Goal: Task Accomplishment & Management: Manage account settings

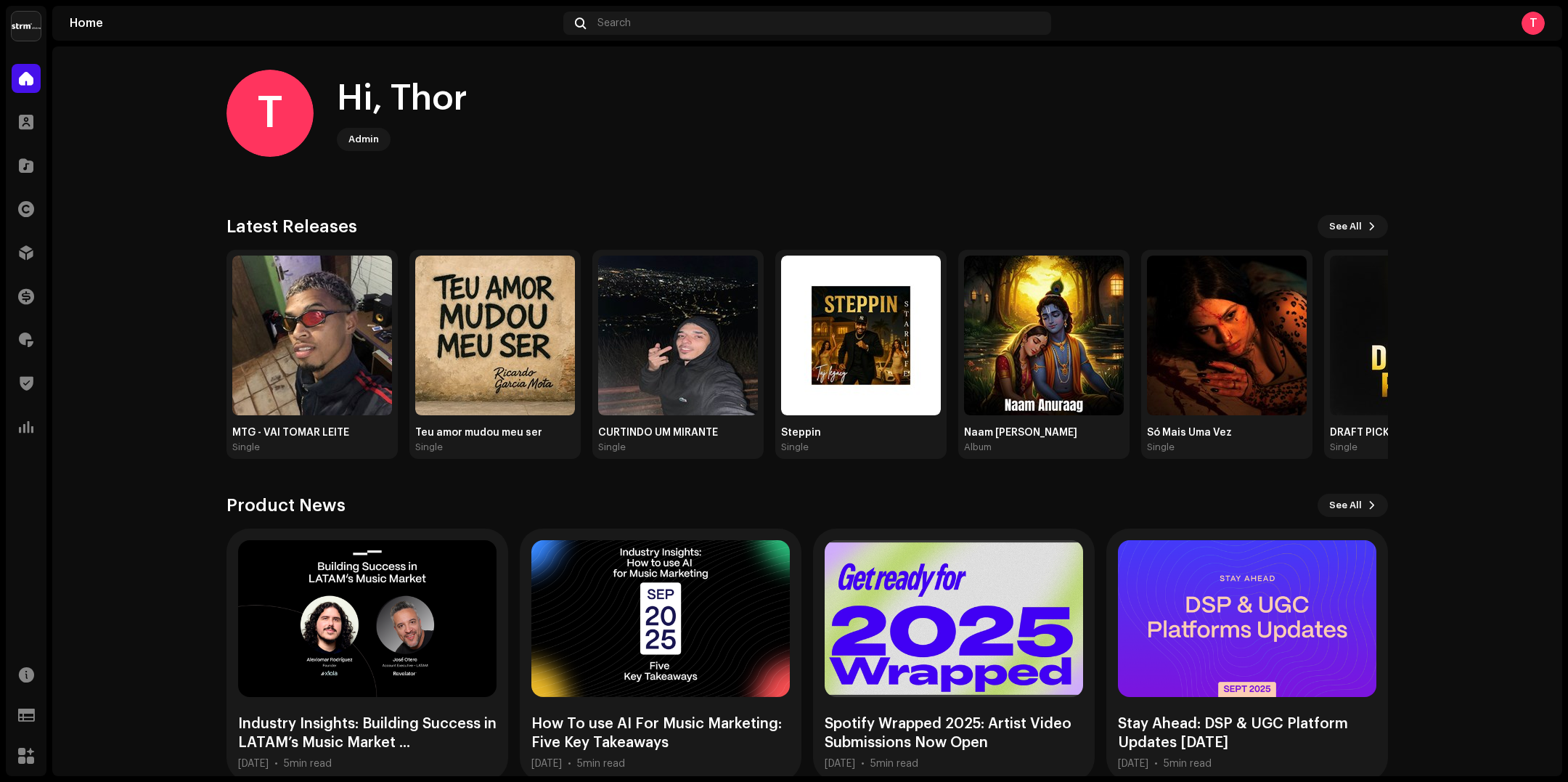
click at [25, 23] on img at bounding box center [26, 26] width 29 height 29
click at [179, 33] on span at bounding box center [183, 33] width 9 height 12
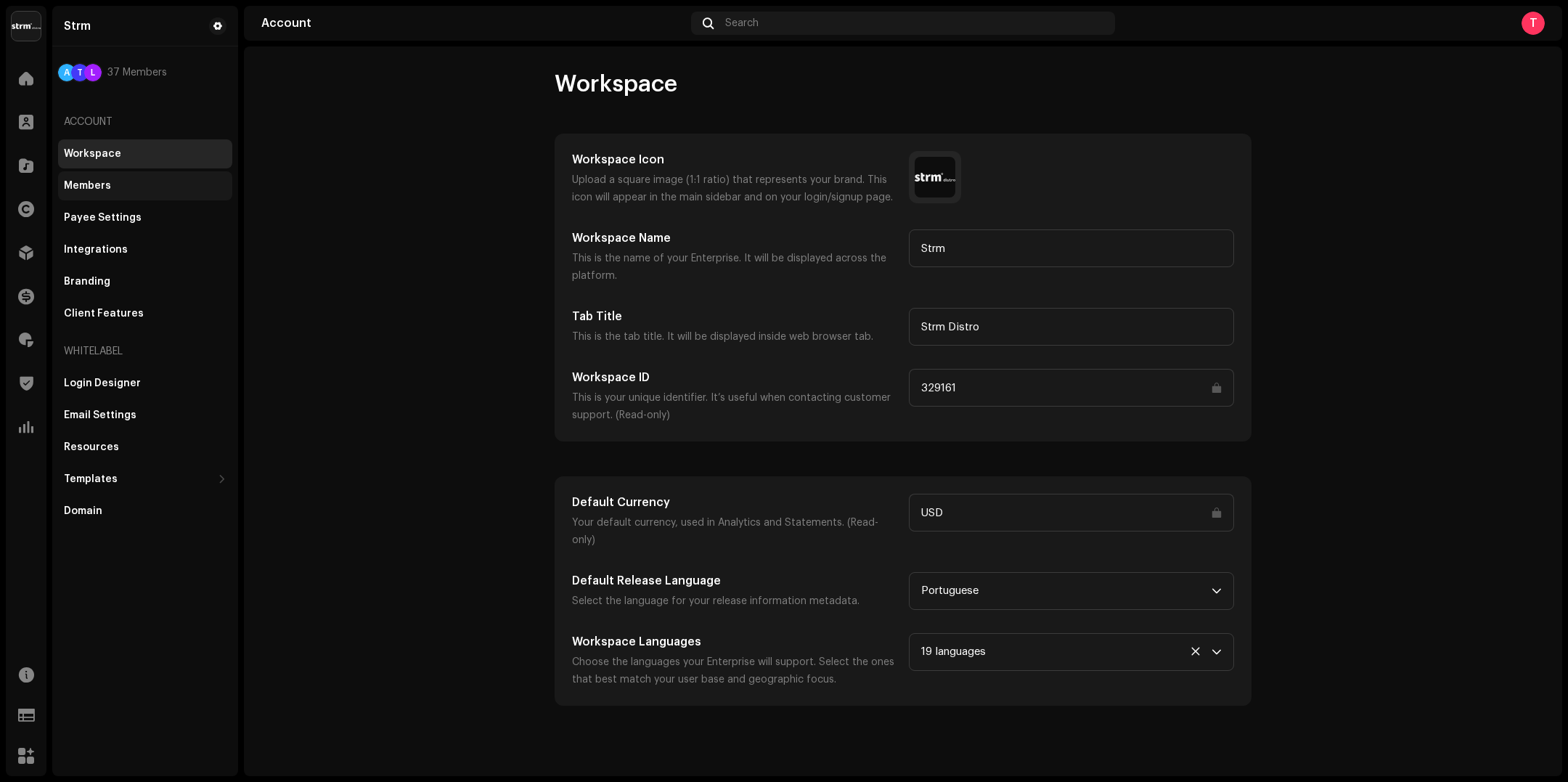
click at [134, 190] on div "Members" at bounding box center [145, 186] width 163 height 12
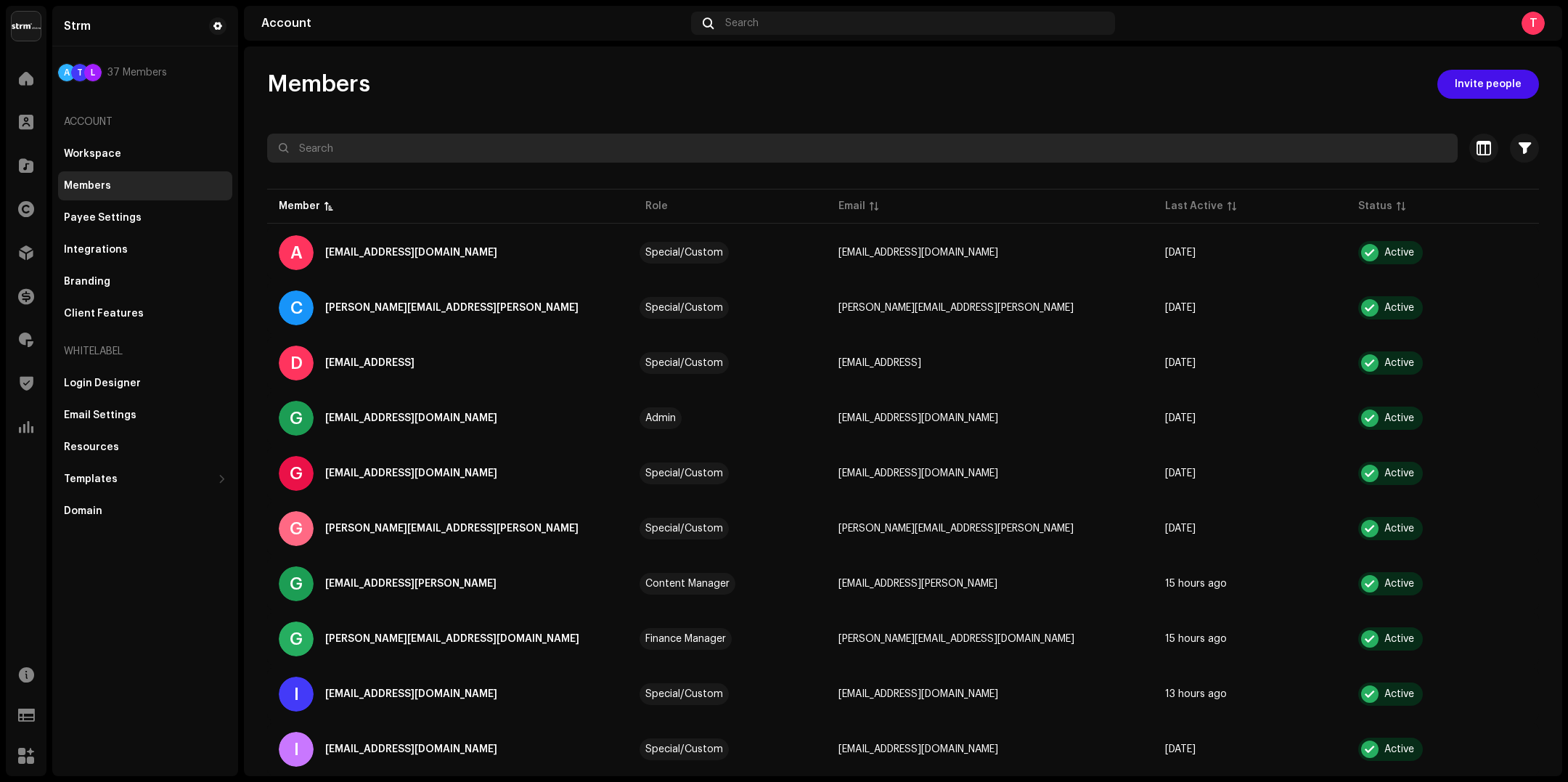
click at [816, 145] on input "text" at bounding box center [862, 148] width 1190 height 29
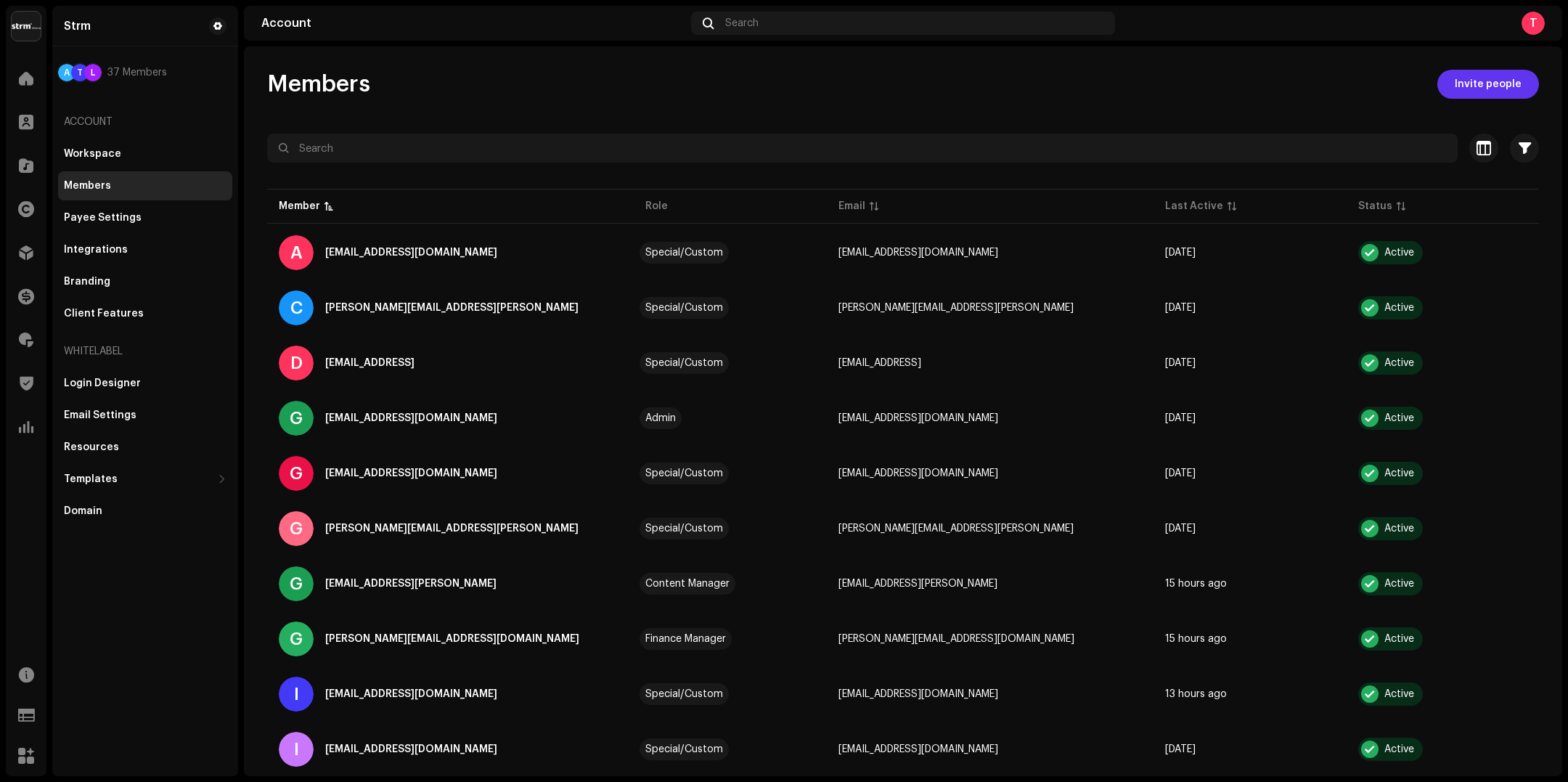
click at [1491, 86] on span "Invite people" at bounding box center [1488, 84] width 67 height 29
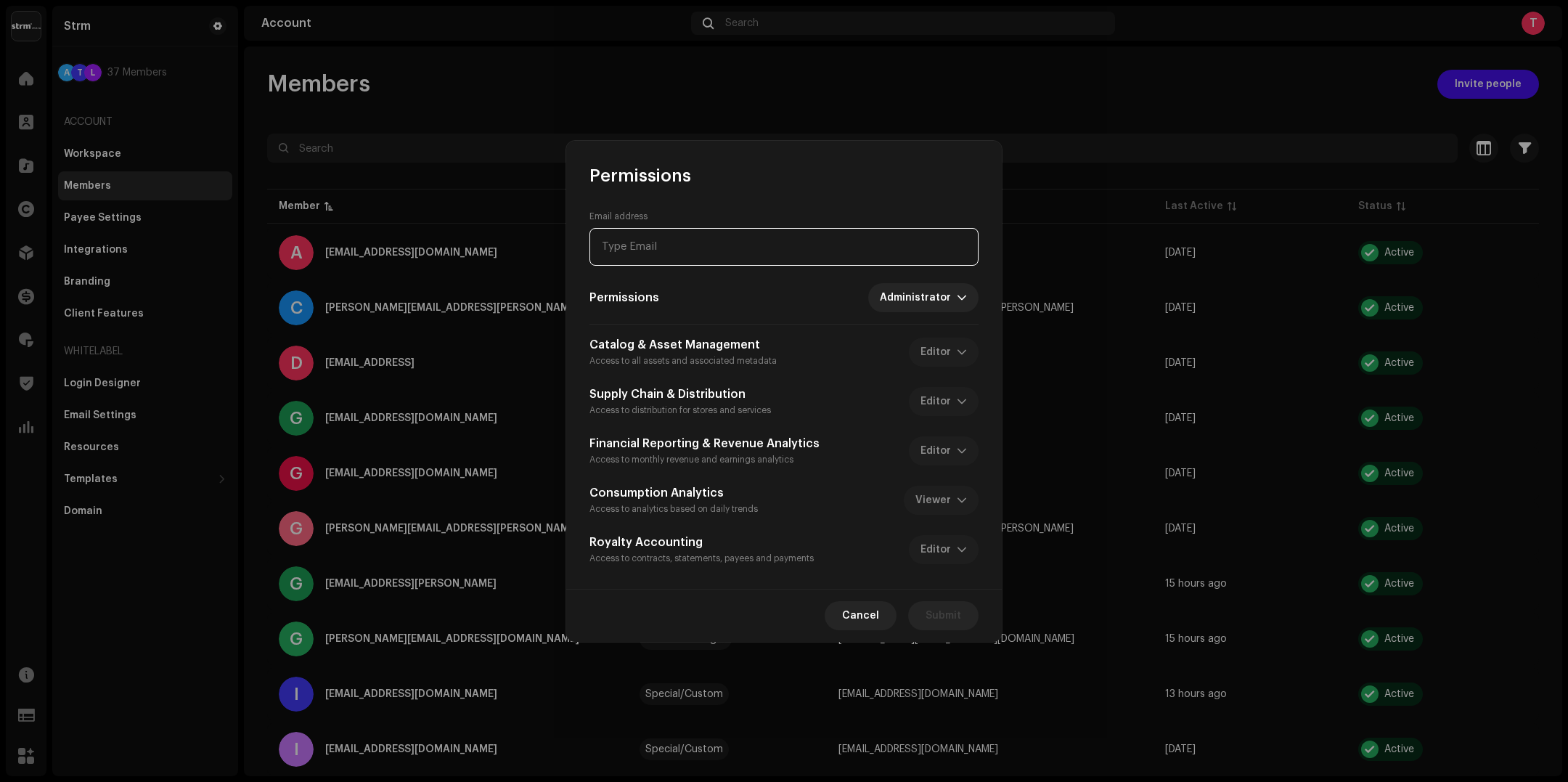
paste input "[EMAIL_ADDRESS][DOMAIN_NAME] Conta administrativa dos processos envolvendo selo…"
type input "[EMAIL_ADDRESS][DOMAIN_NAME] Conta administrativa dos processos envolvendo selo…"
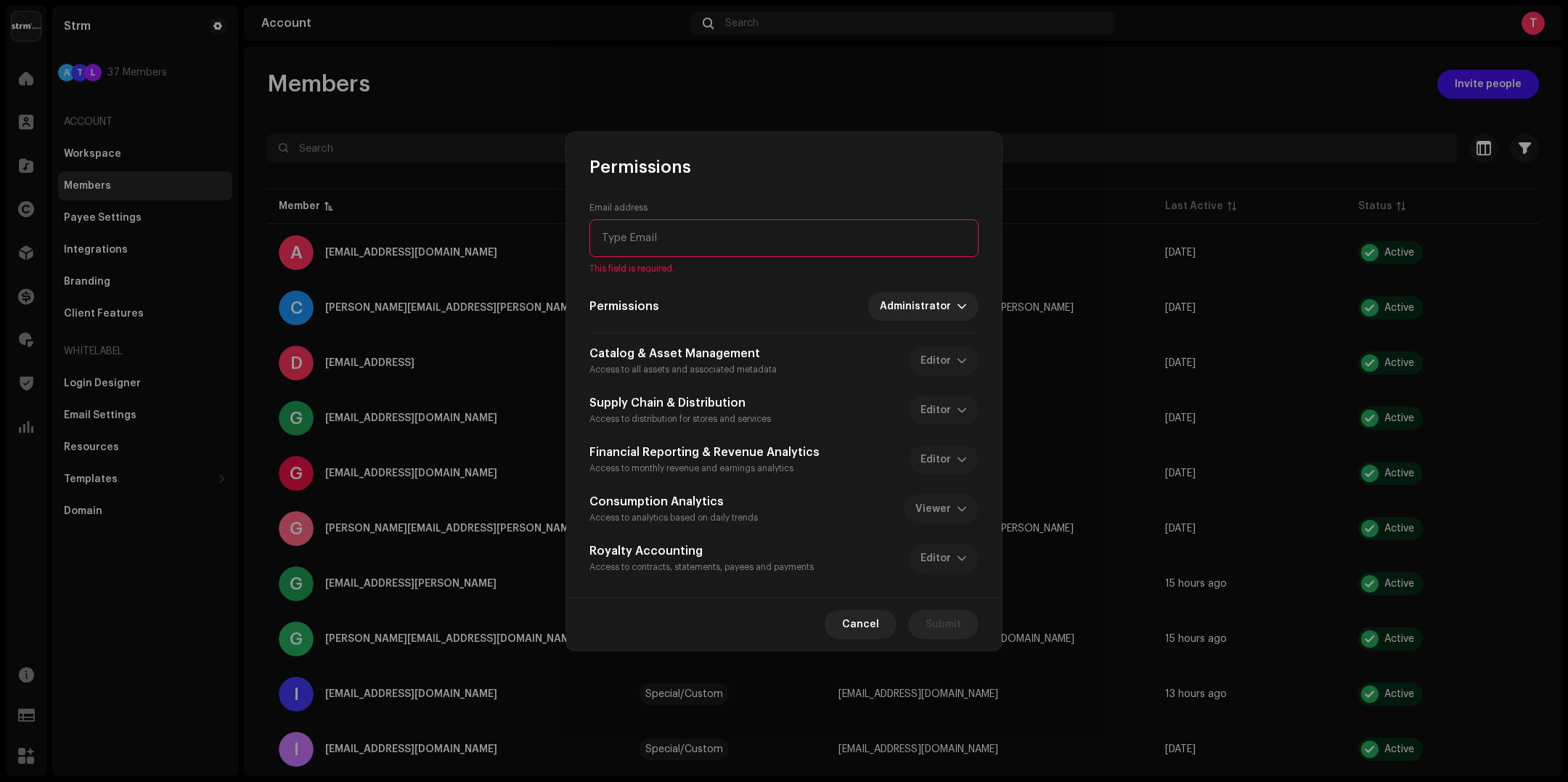
paste input "admin.selos.escalaveis"
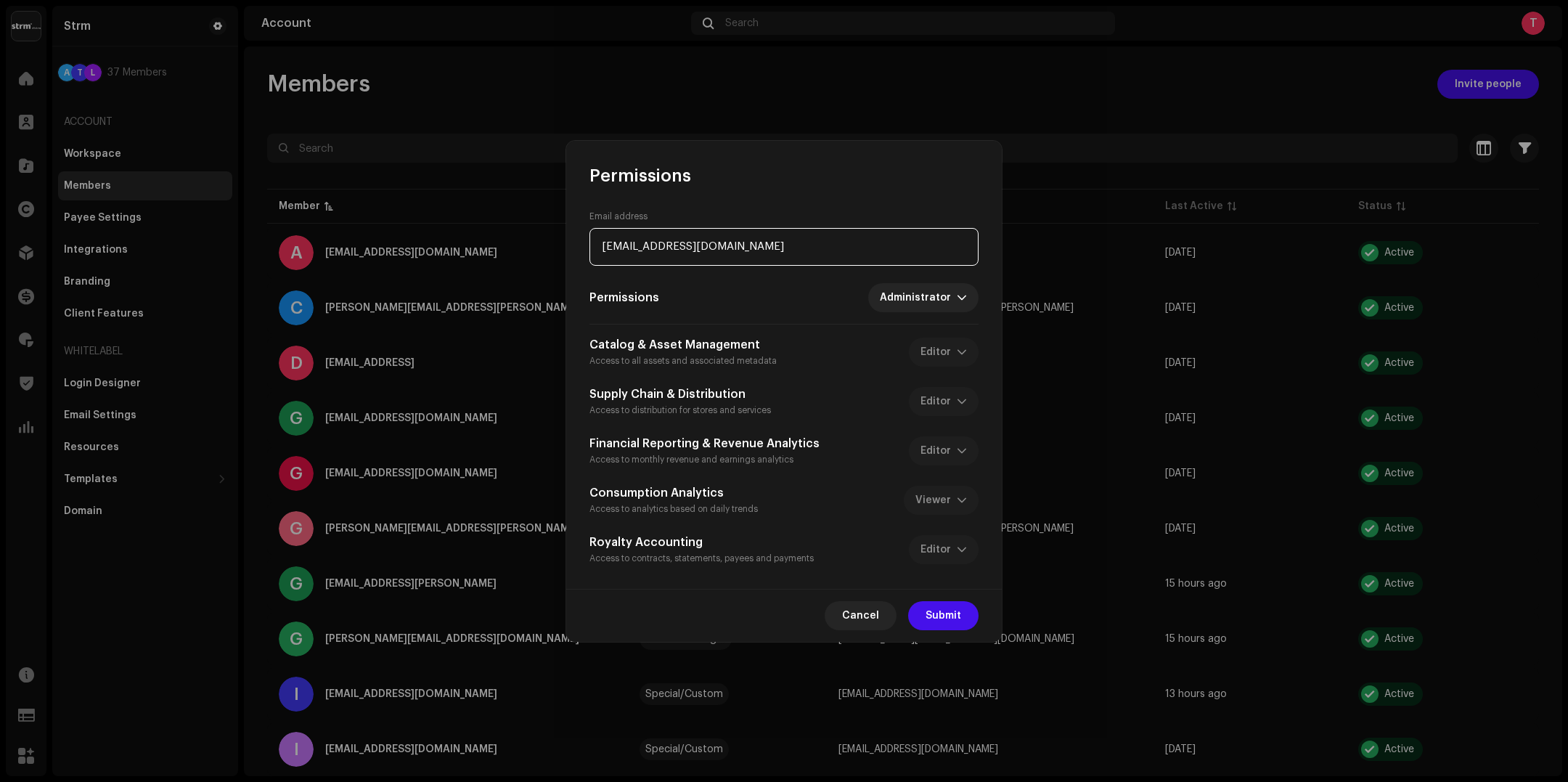
type input "[EMAIL_ADDRESS][DOMAIN_NAME]"
click at [957, 618] on span "Submit" at bounding box center [943, 616] width 36 height 29
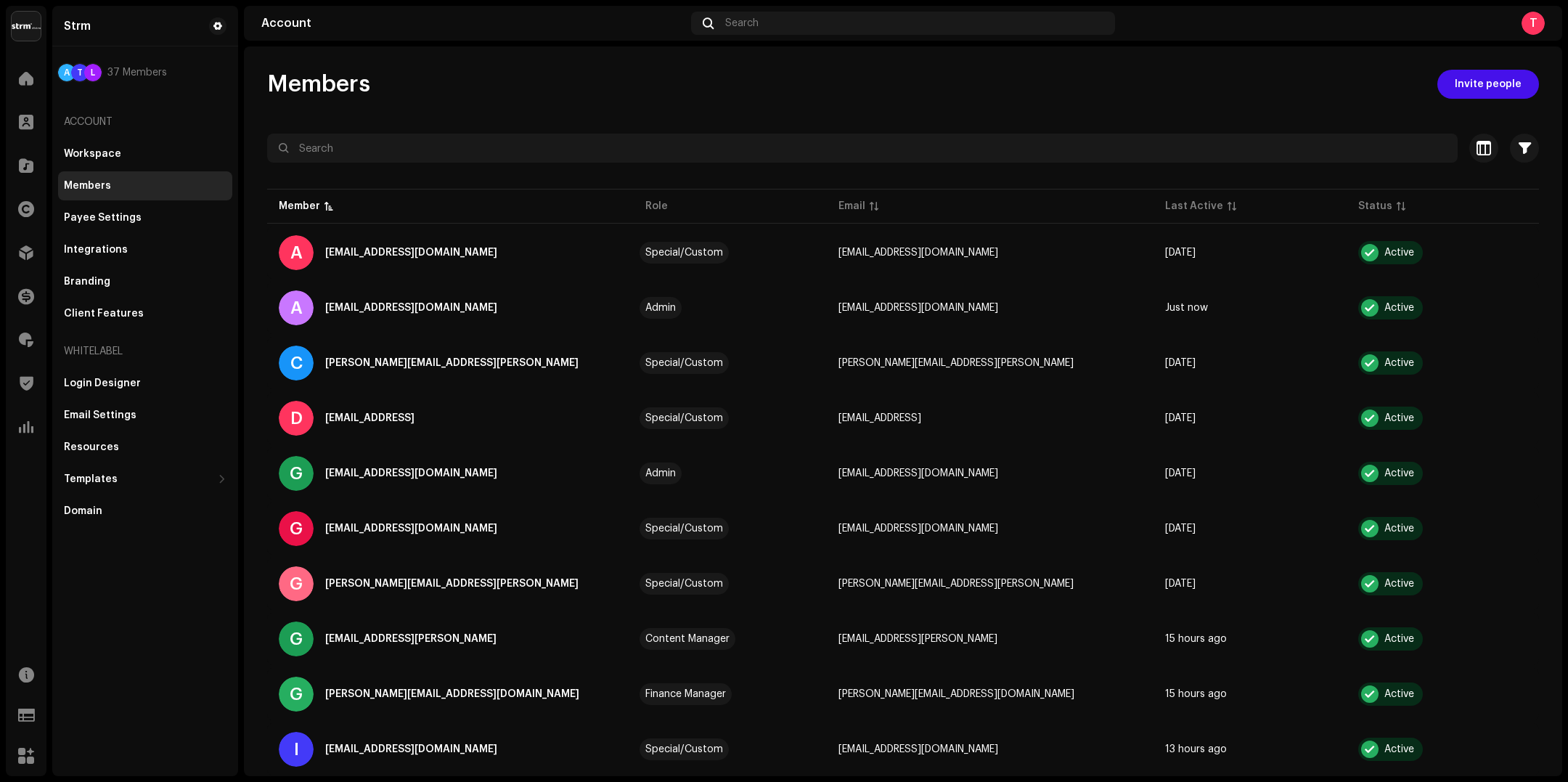
click at [38, 30] on img at bounding box center [26, 26] width 29 height 29
click at [121, 411] on div "Email Settings" at bounding box center [100, 415] width 73 height 12
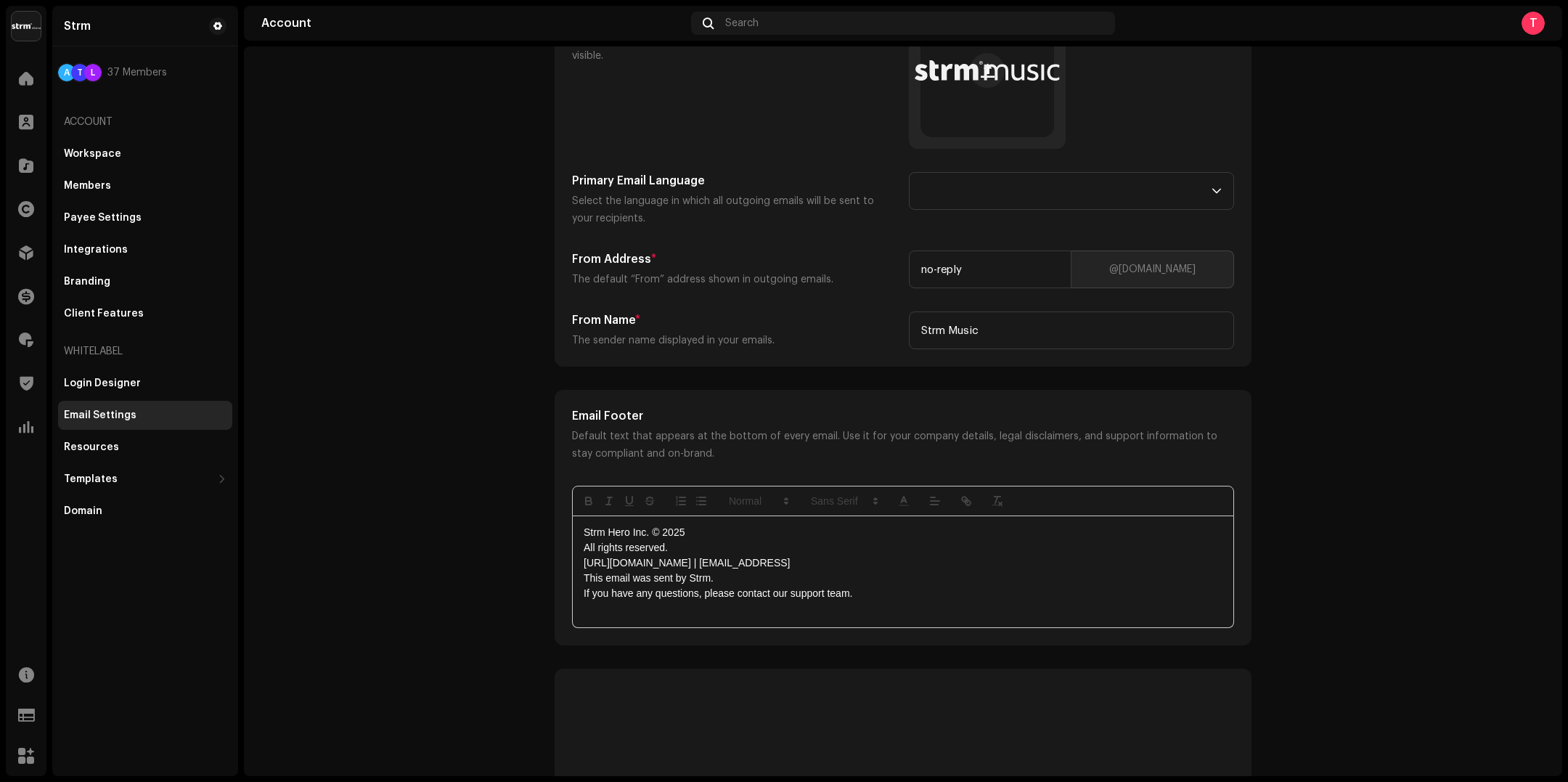
scroll to position [825, 0]
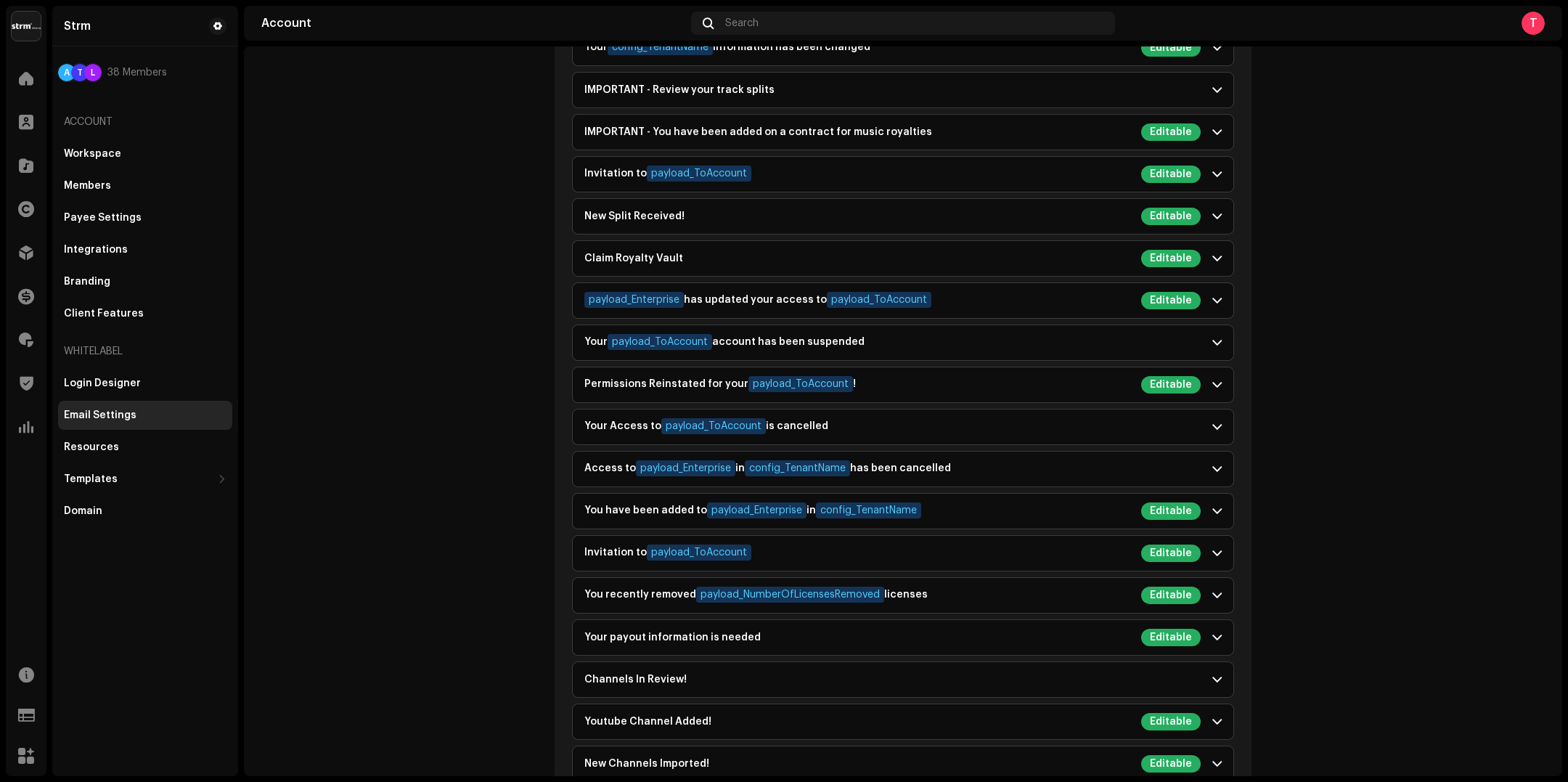
scroll to position [1520, 0]
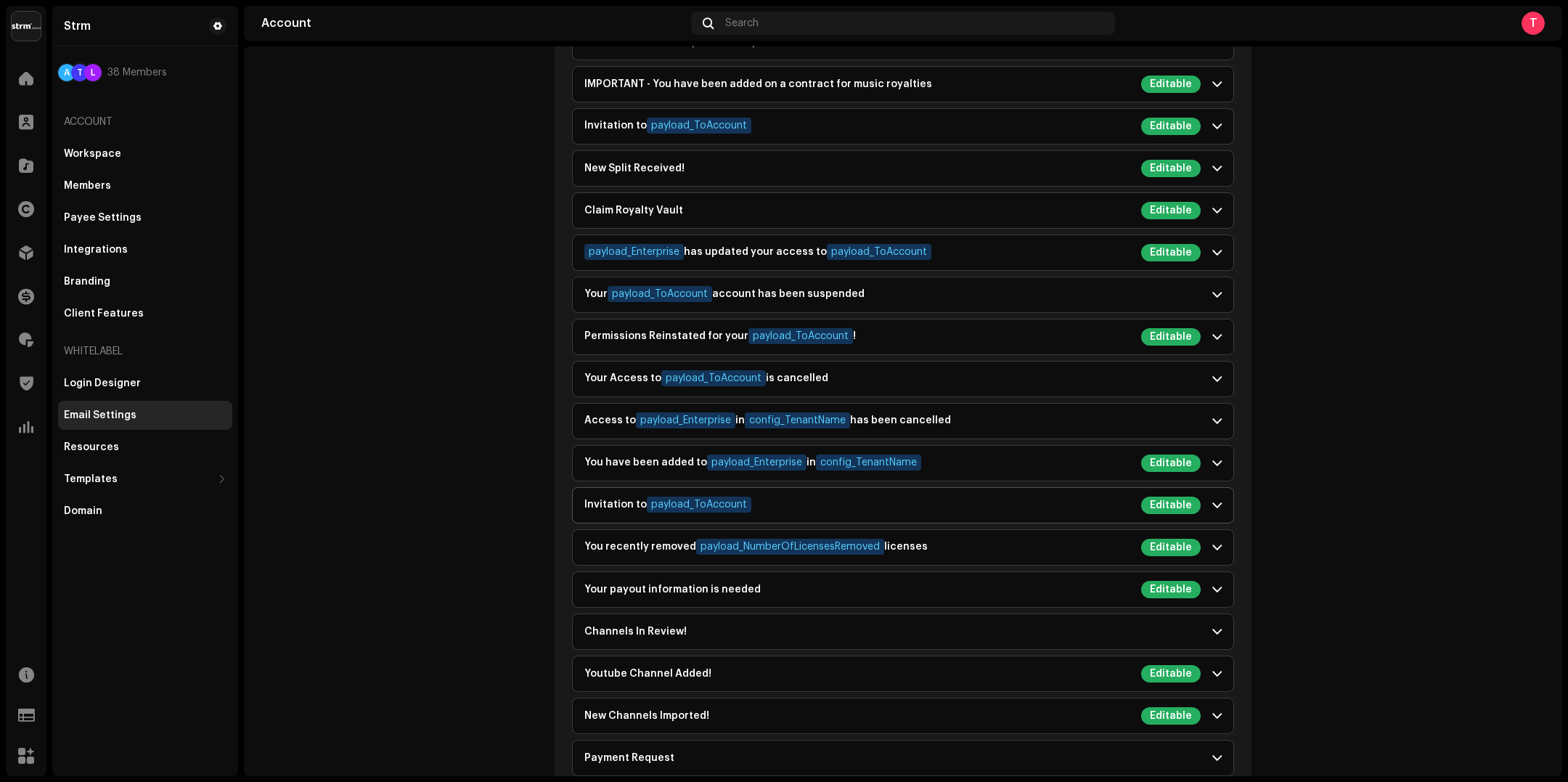
click at [1212, 501] on span at bounding box center [1216, 505] width 9 height 12
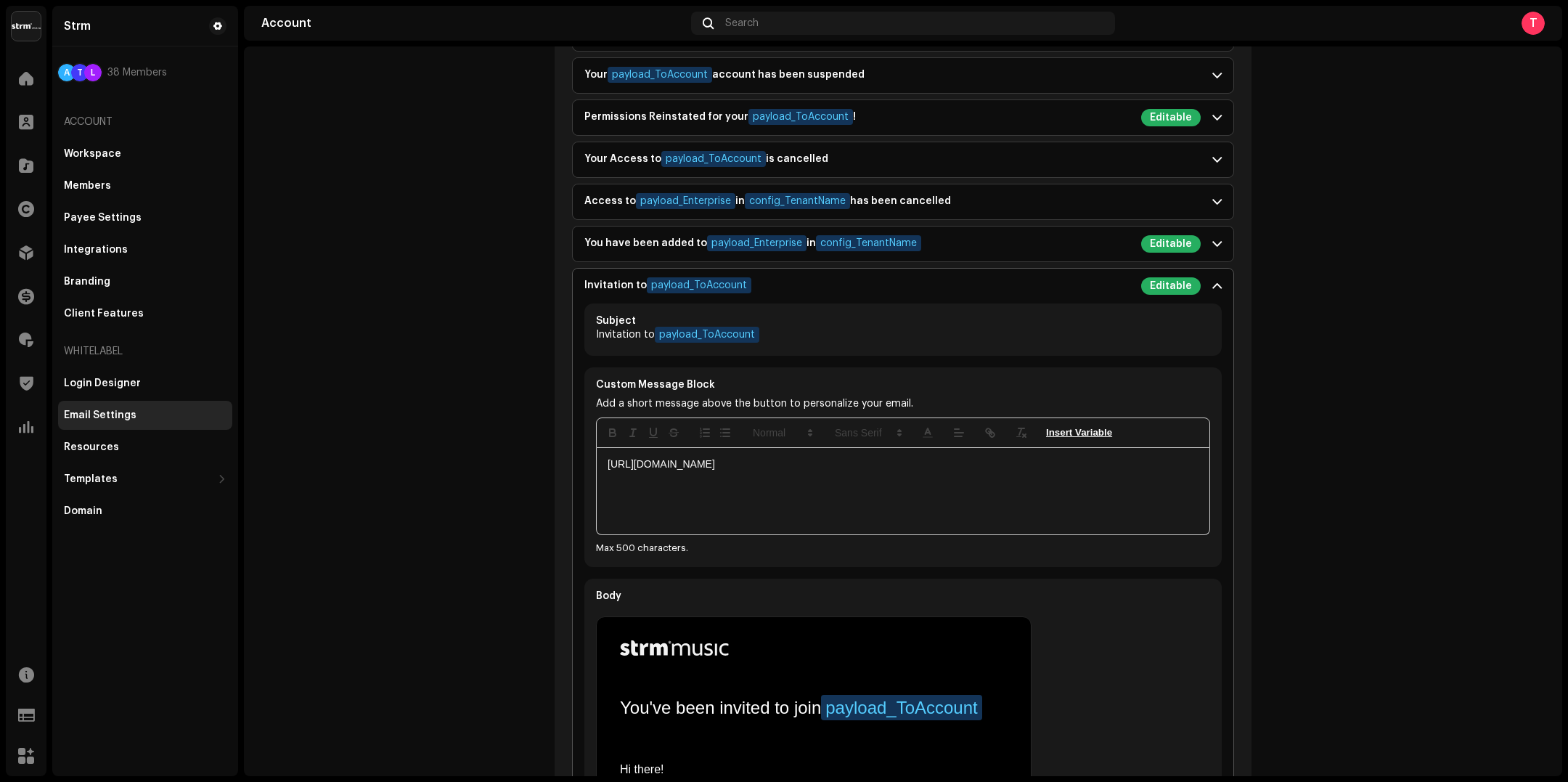
scroll to position [1742, 0]
click at [826, 466] on div "https://artists.strmmusic.com/login" at bounding box center [903, 489] width 613 height 86
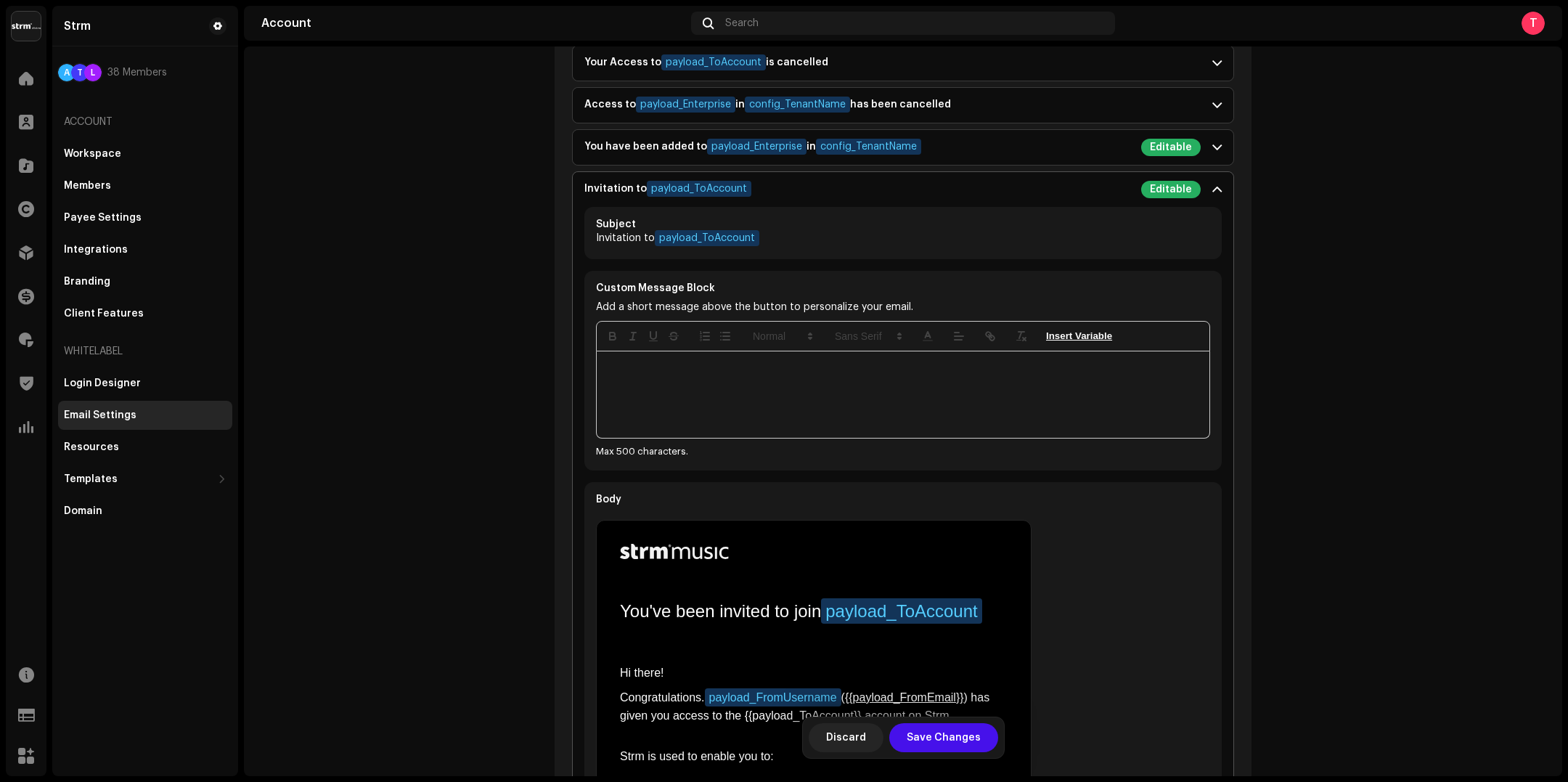
scroll to position [1853, 0]
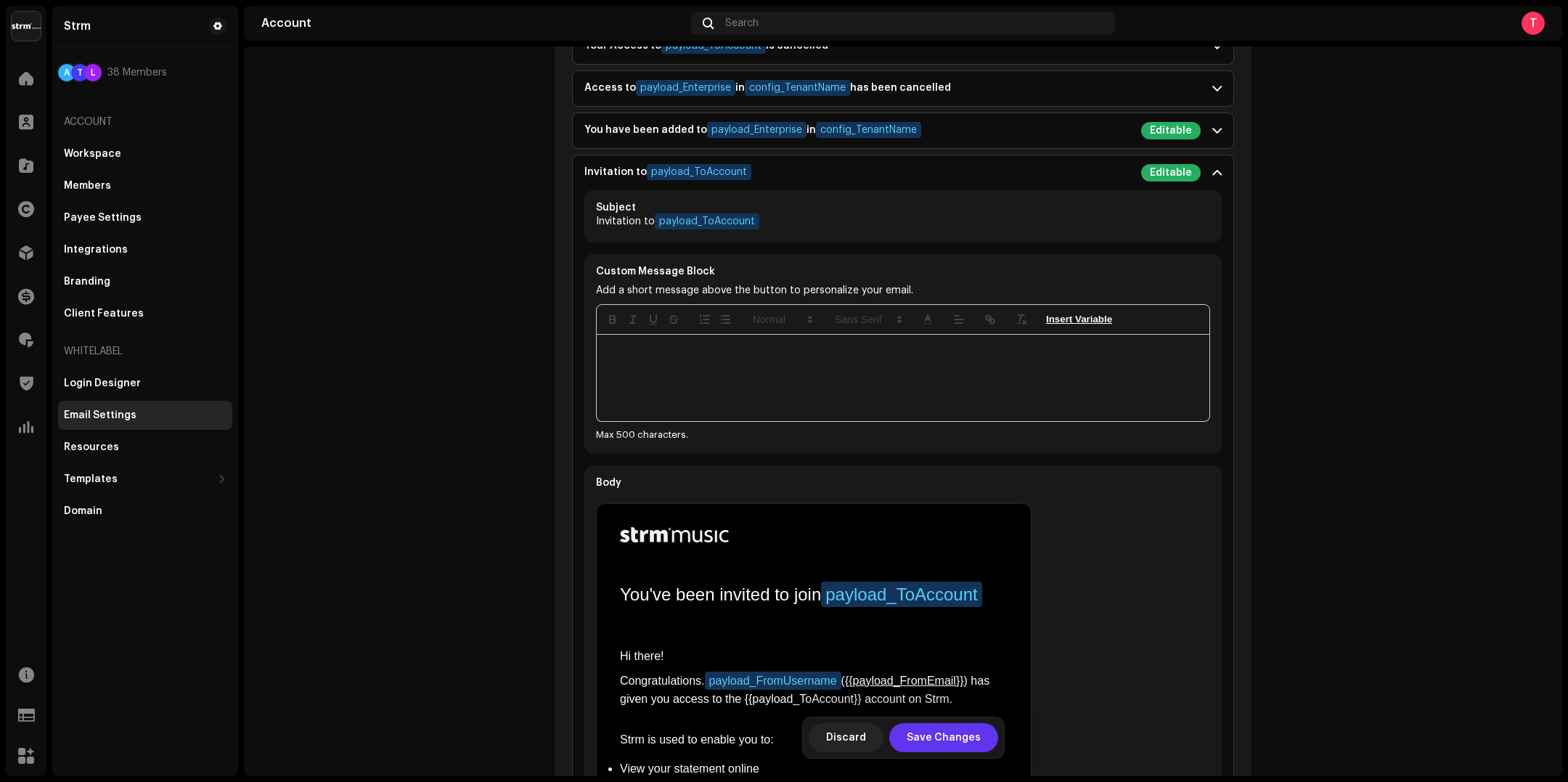
click at [971, 738] on span "Save Changes" at bounding box center [943, 738] width 74 height 29
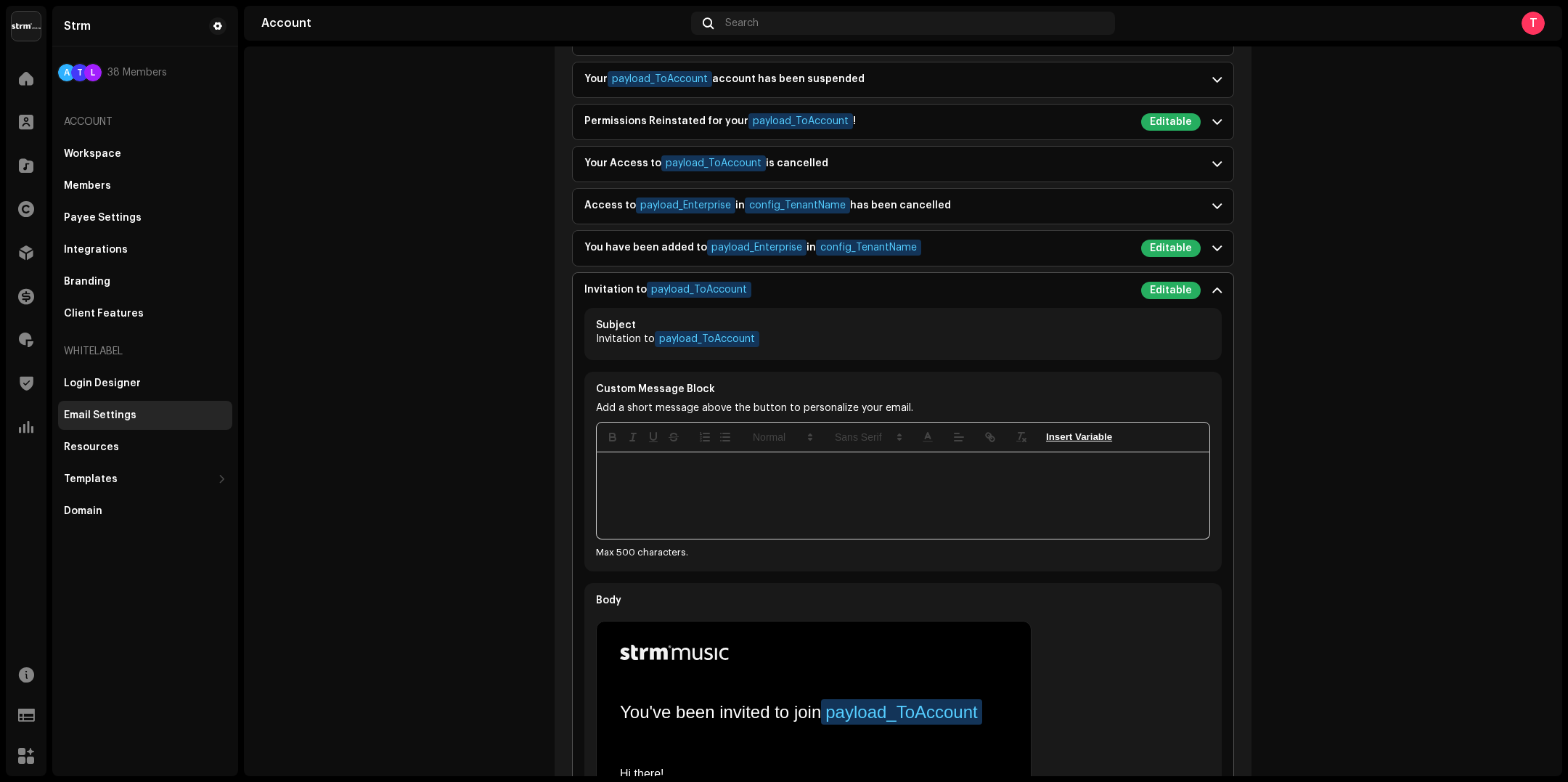
scroll to position [1721, 0]
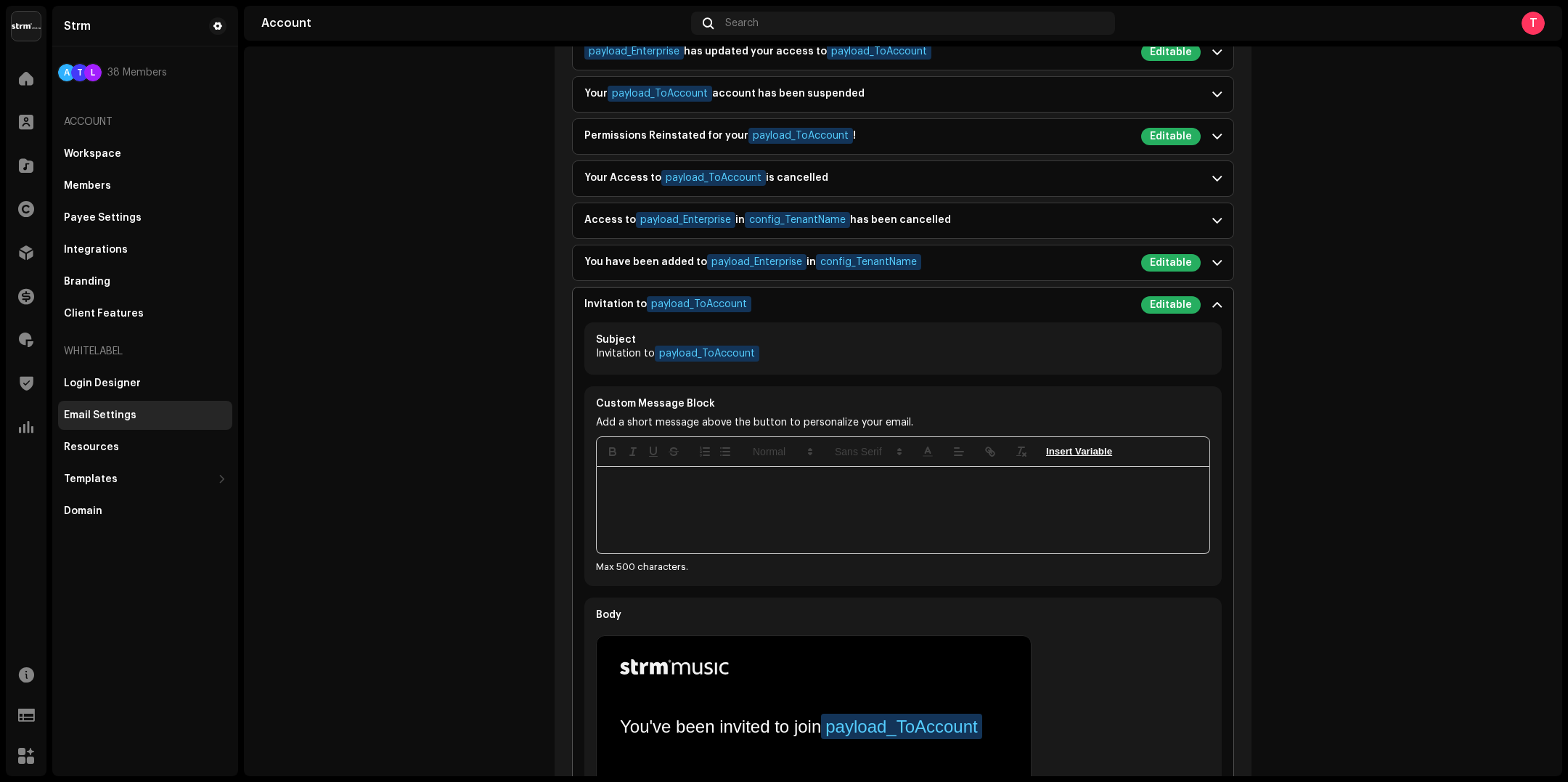
click at [1216, 299] on span at bounding box center [1216, 305] width 9 height 12
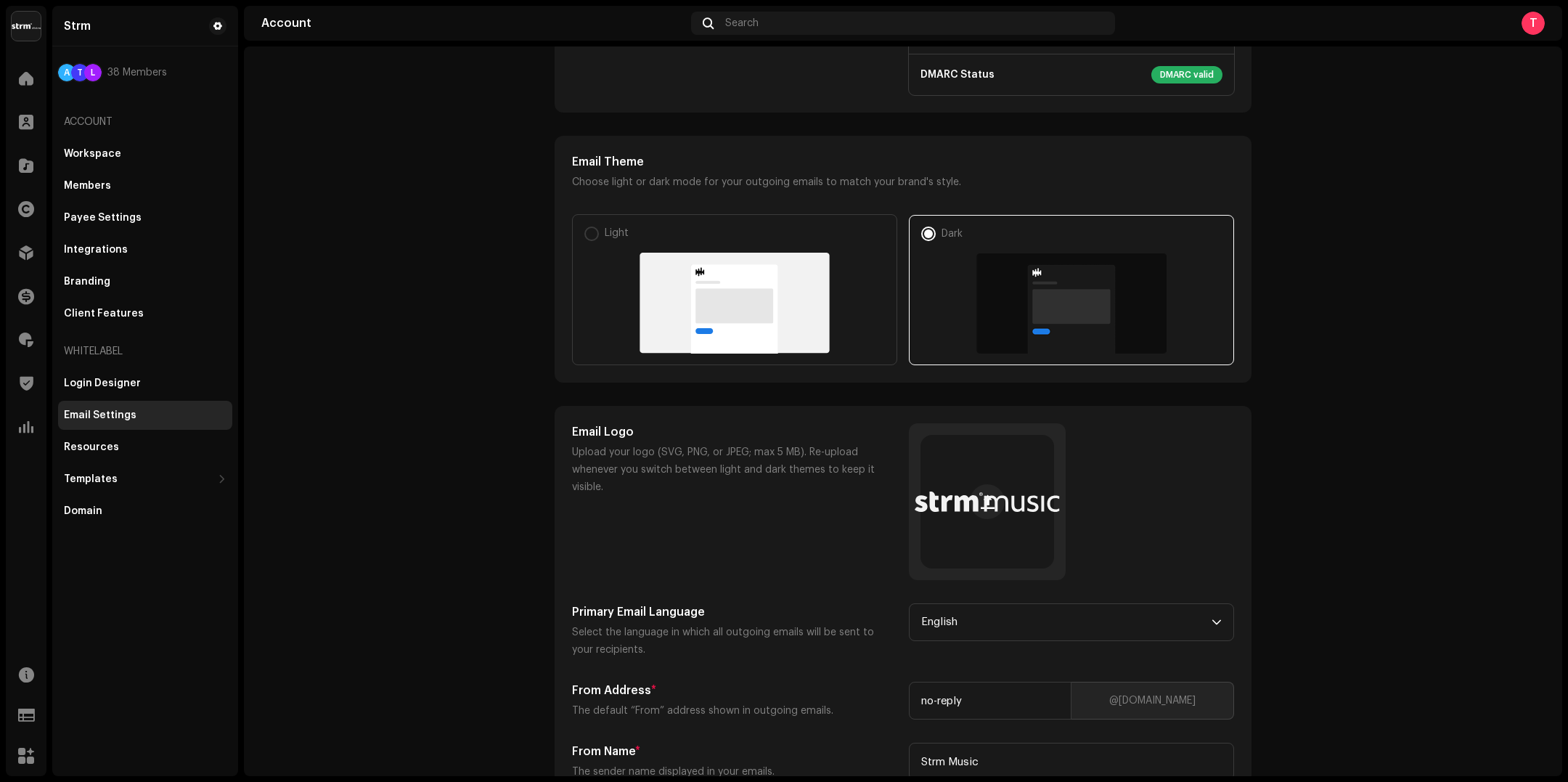
scroll to position [238, 0]
